Goal: Task Accomplishment & Management: Use online tool/utility

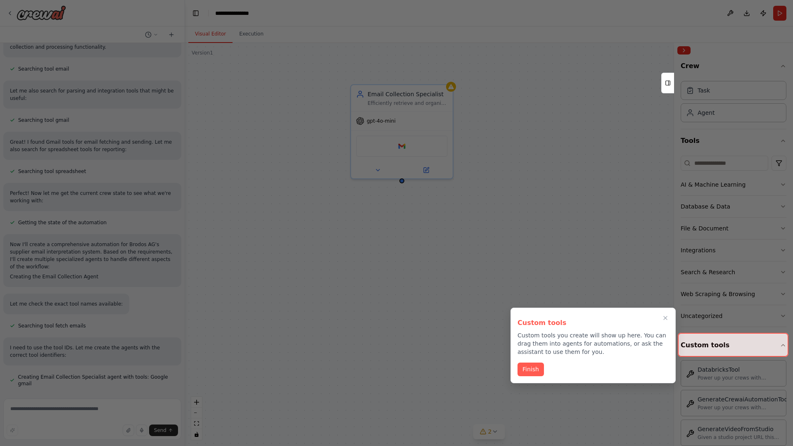
scroll to position [301, 0]
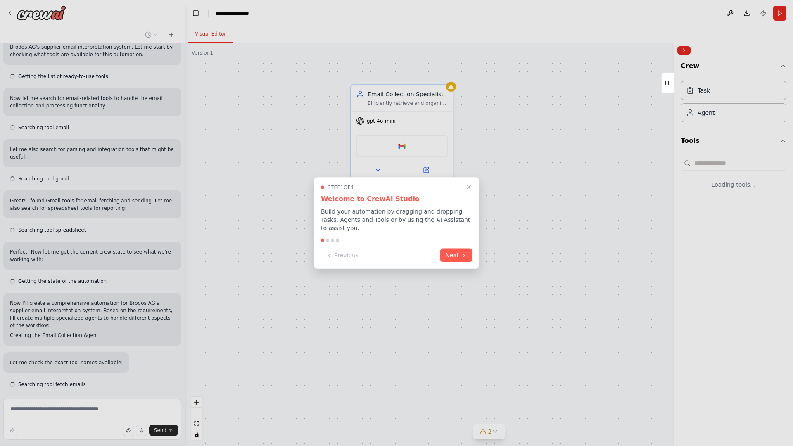
scroll to position [301, 0]
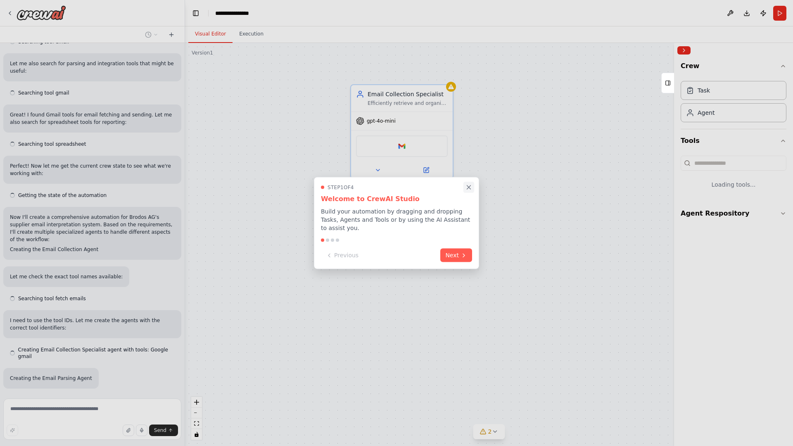
click at [469, 187] on icon "Close walkthrough" at bounding box center [469, 187] width 4 height 4
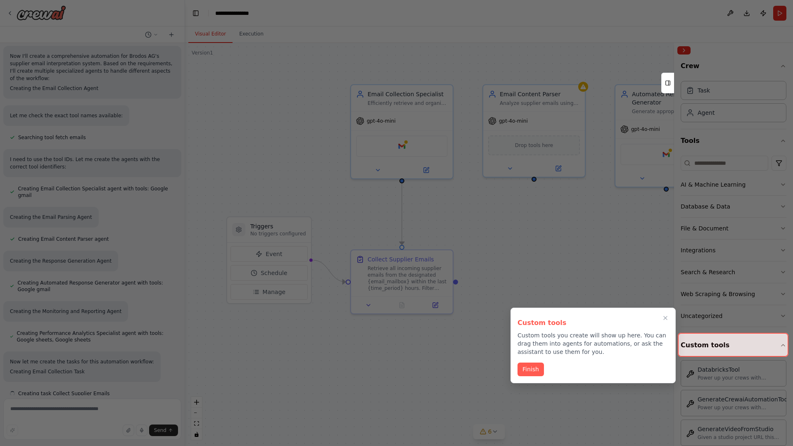
scroll to position [472, 0]
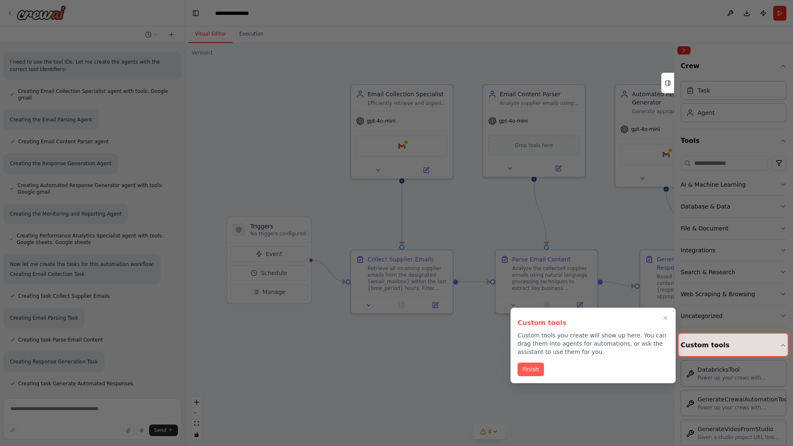
scroll to position [603, 0]
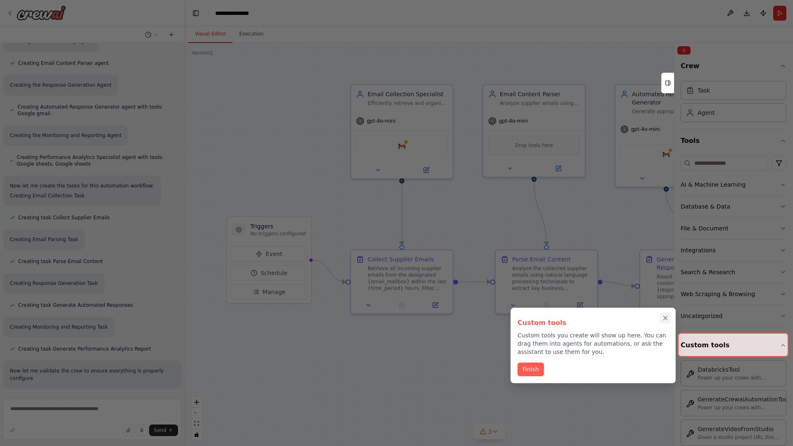
click at [665, 318] on icon "Close walkthrough" at bounding box center [665, 318] width 4 height 4
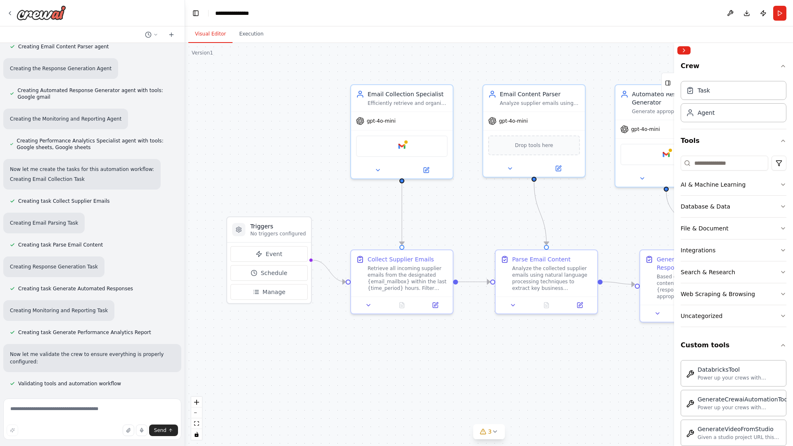
scroll to position [0, 0]
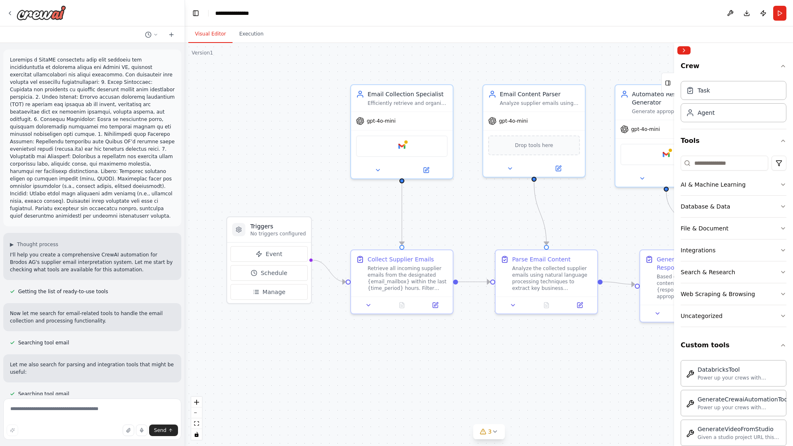
click at [12, 58] on p at bounding box center [92, 137] width 165 height 163
click at [243, 91] on div ".deletable-edge-delete-btn { width: 20px; height: 20px; border: 0px solid #ffff…" at bounding box center [489, 244] width 608 height 403
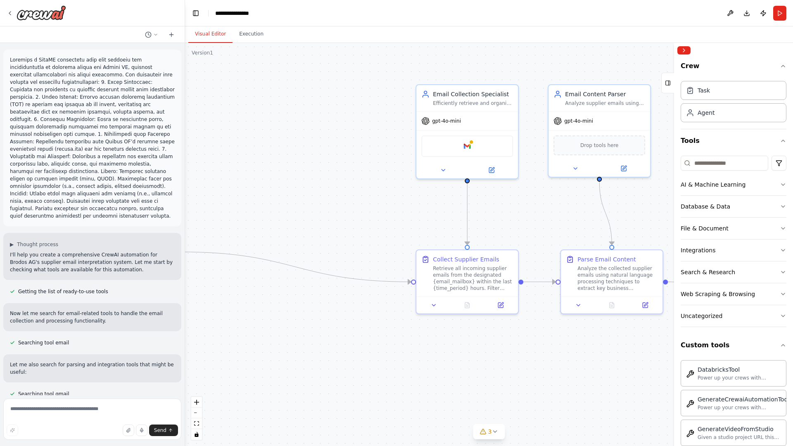
drag, startPoint x: 274, startPoint y: 267, endPoint x: 101, endPoint y: 251, distance: 174.2
click at [101, 251] on div "▶ Thought process I'll help you create a comprehensive CrewAI automation for Br…" at bounding box center [396, 223] width 793 height 446
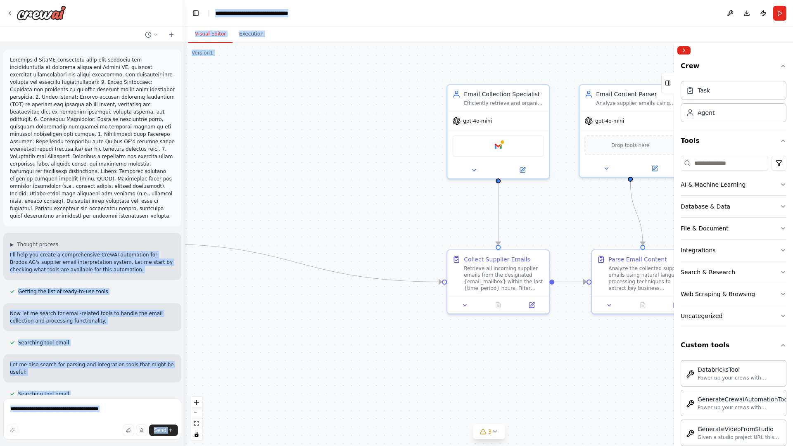
drag, startPoint x: 101, startPoint y: 251, endPoint x: 332, endPoint y: 220, distance: 233.3
click at [332, 220] on div "▶ Thought process I'll help you create a comprehensive CrewAI automation for Br…" at bounding box center [396, 223] width 793 height 446
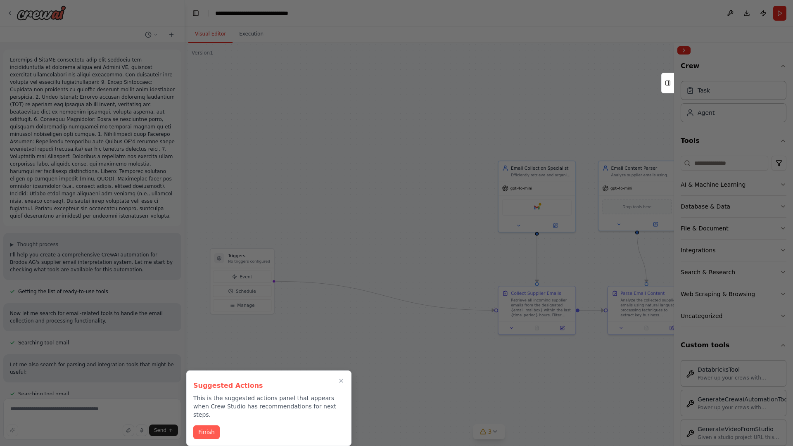
drag, startPoint x: 284, startPoint y: 304, endPoint x: 365, endPoint y: 234, distance: 106.8
click at [365, 234] on div at bounding box center [396, 223] width 793 height 446
